Goal: Navigation & Orientation: Find specific page/section

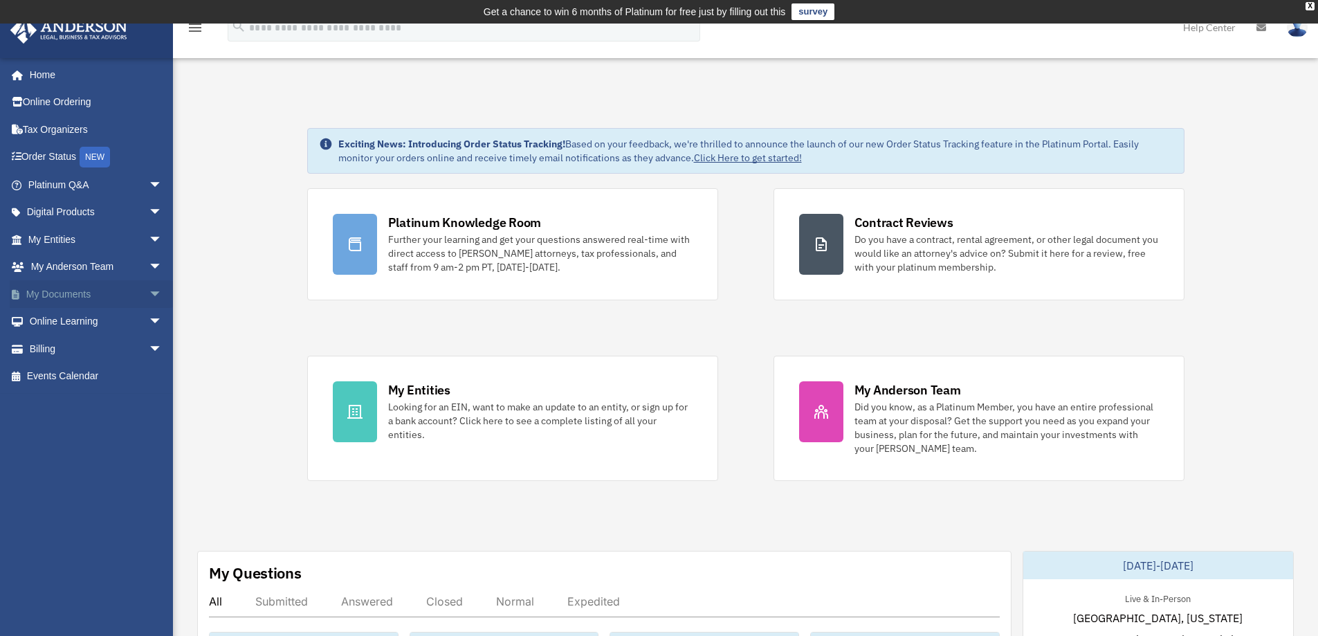
click at [66, 288] on link "My Documents arrow_drop_down" at bounding box center [97, 294] width 174 height 28
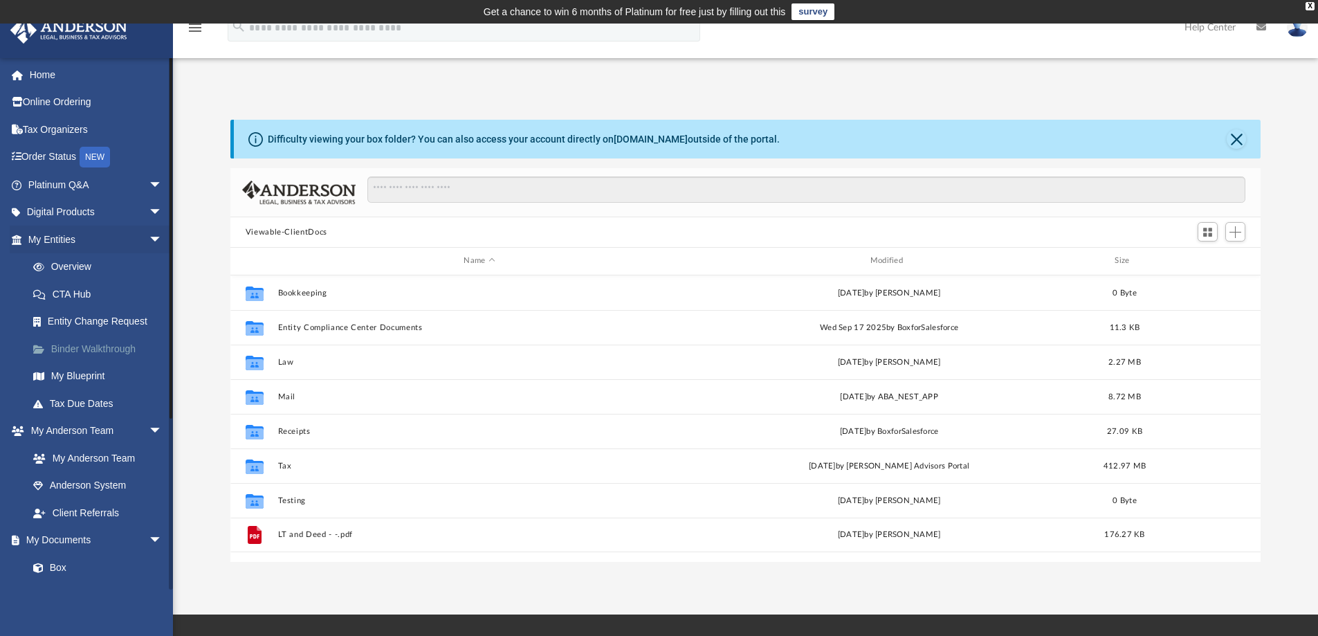
scroll to position [304, 1019]
click at [149, 537] on span "arrow_drop_down" at bounding box center [163, 540] width 28 height 28
click at [149, 535] on span "arrow_drop_up" at bounding box center [163, 540] width 28 height 28
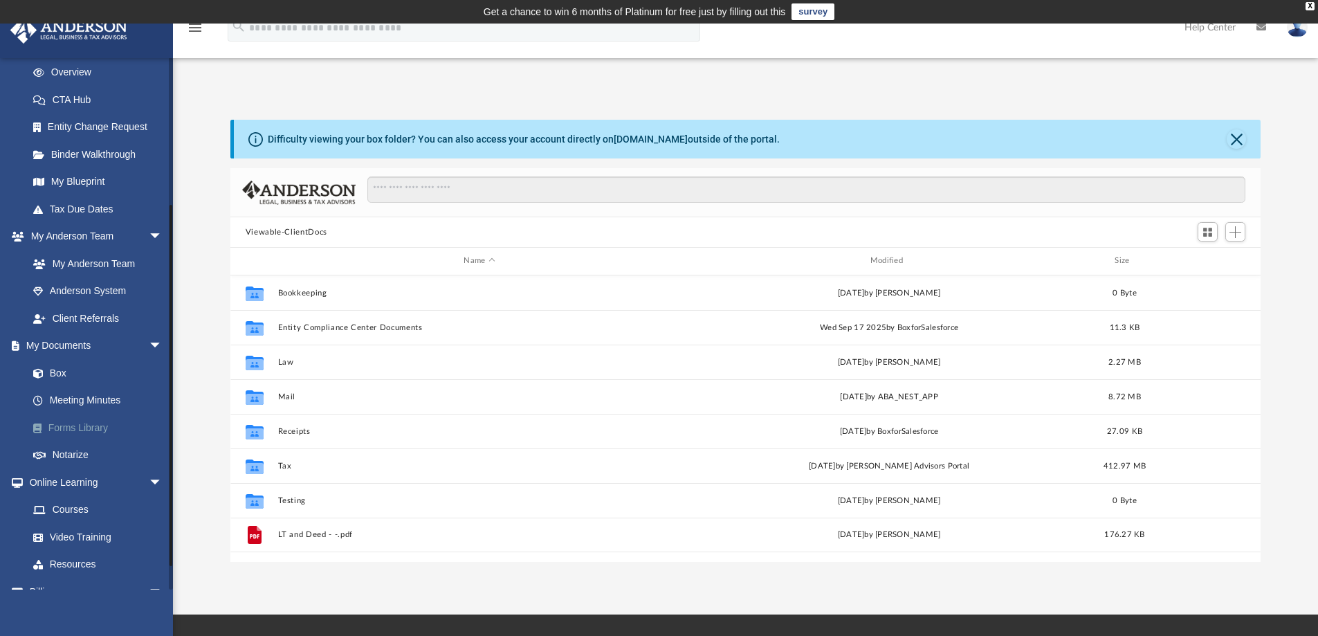
scroll to position [207, 0]
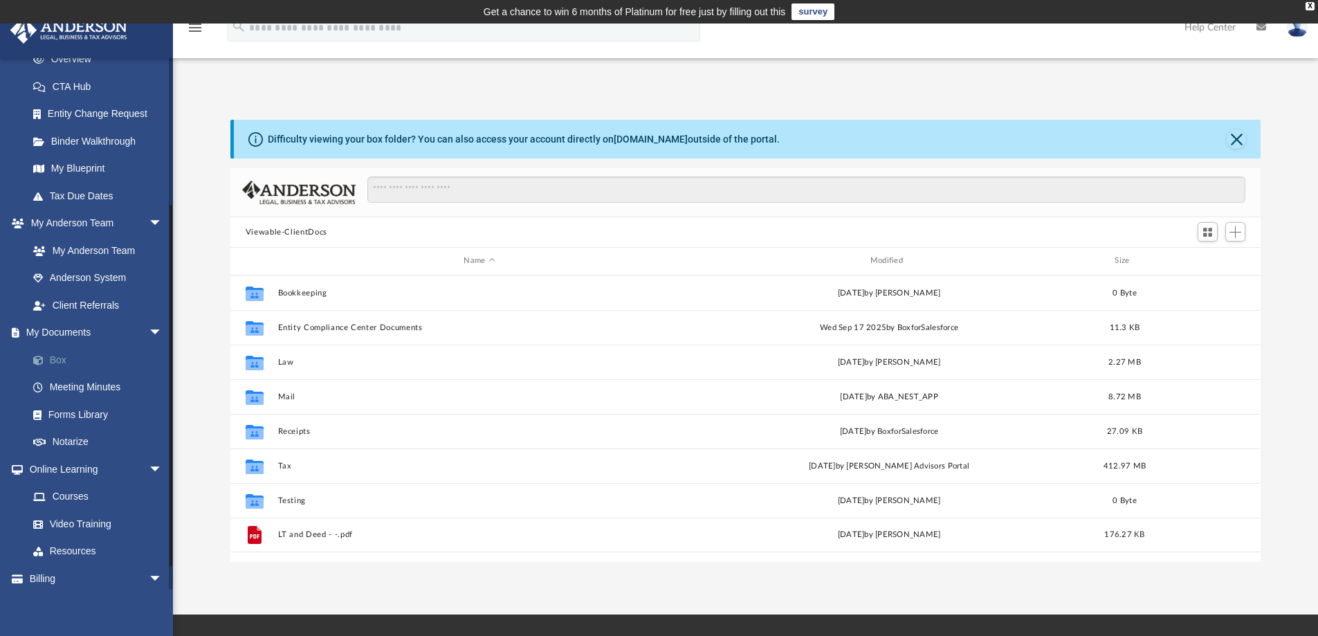
click at [59, 359] on link "Box" at bounding box center [101, 360] width 164 height 28
click at [1311, 4] on div "X" at bounding box center [1309, 6] width 9 height 8
